Goal: Navigation & Orientation: Find specific page/section

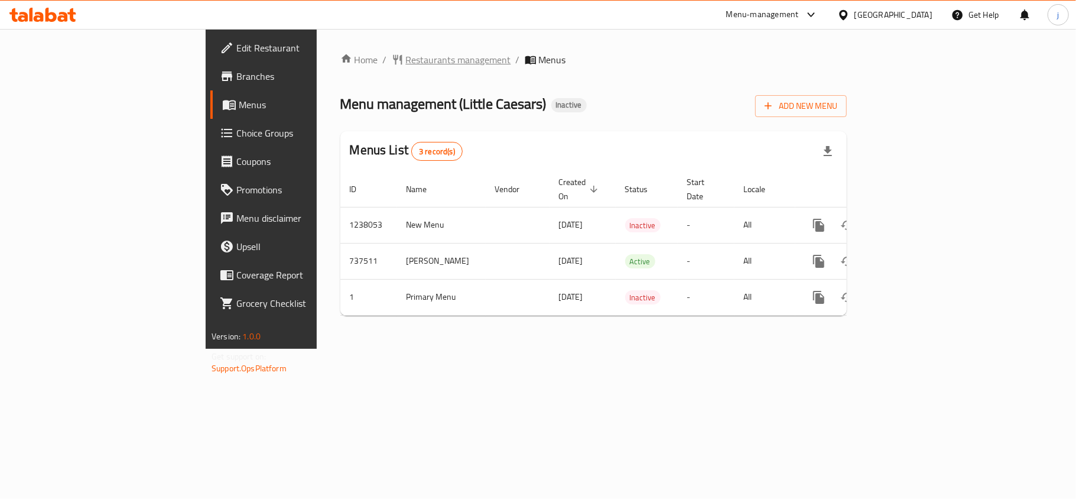
click at [406, 58] on span "Restaurants management" at bounding box center [458, 60] width 105 height 14
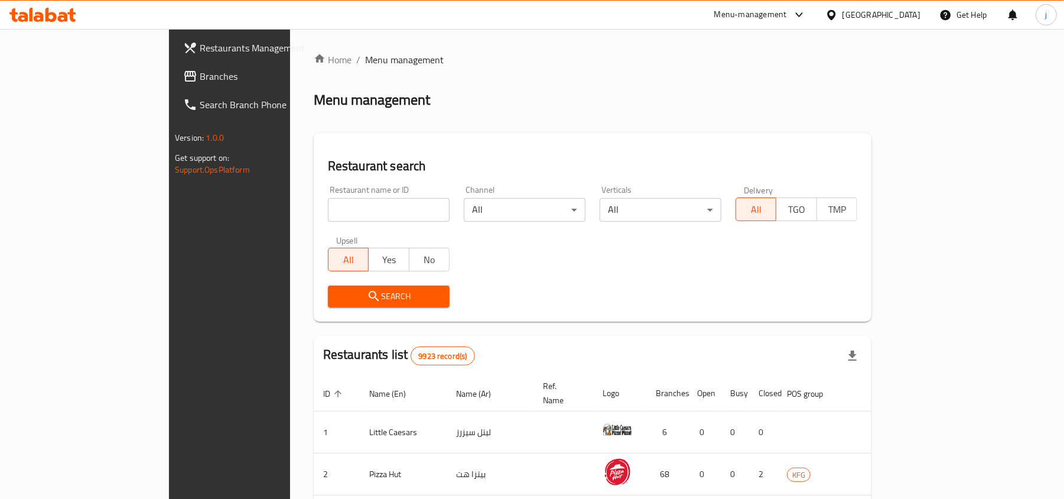
click at [838, 11] on icon at bounding box center [831, 15] width 12 height 12
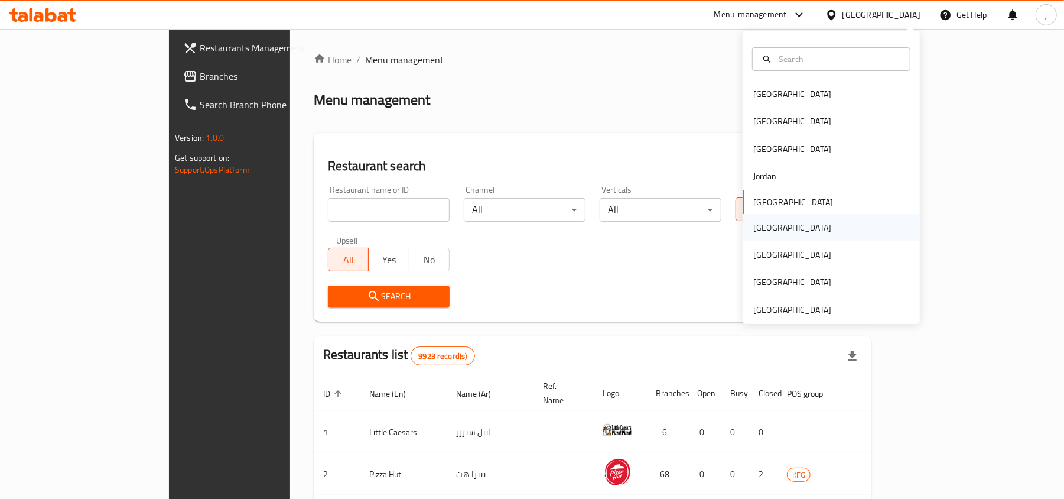
click at [766, 226] on div "Oman" at bounding box center [792, 227] width 97 height 27
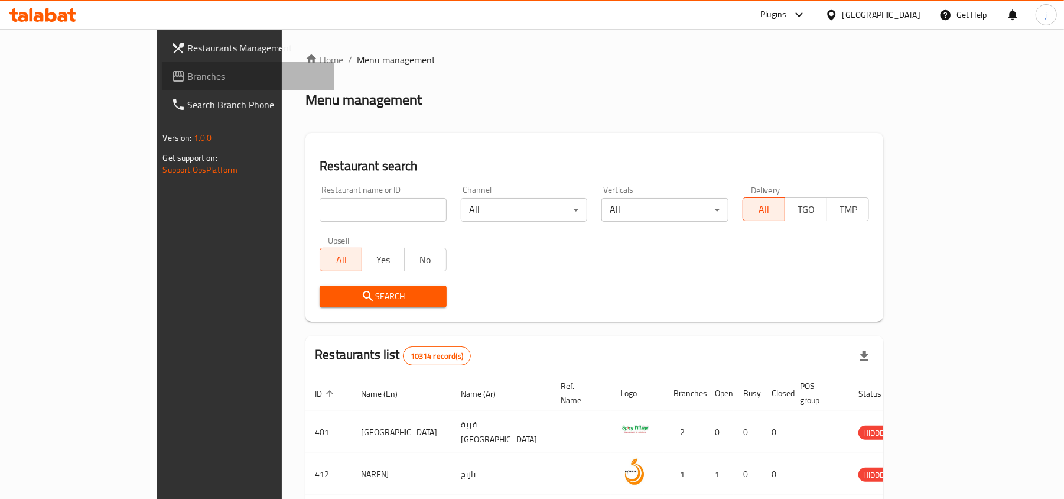
click at [188, 74] on span "Branches" at bounding box center [257, 76] width 138 height 14
